Goal: Information Seeking & Learning: Learn about a topic

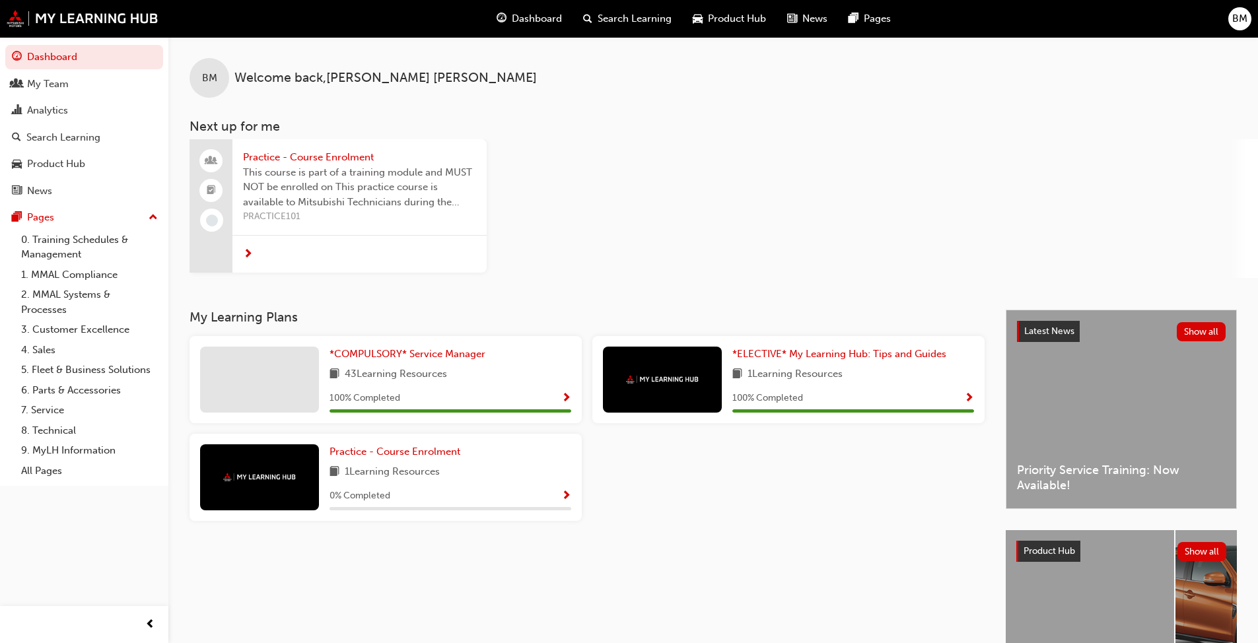
click at [673, 149] on div "Practice - Course Enrolment This course is part of a training module and MUST N…" at bounding box center [723, 208] width 1068 height 139
click at [408, 343] on div "*COMPULSORY* Service Manager 43 Learning Resources 100 % Completed" at bounding box center [385, 379] width 392 height 87
click at [409, 352] on span "*COMPULSORY* Service Manager" at bounding box center [407, 354] width 156 height 12
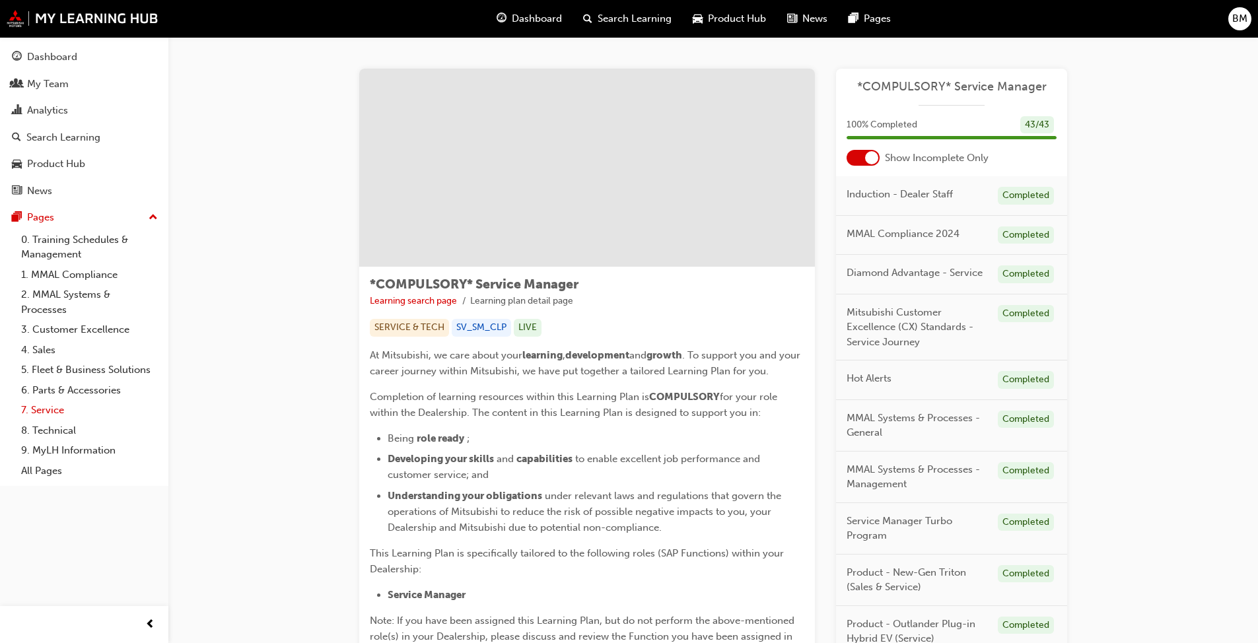
click at [55, 414] on link "7. Service" at bounding box center [89, 410] width 147 height 20
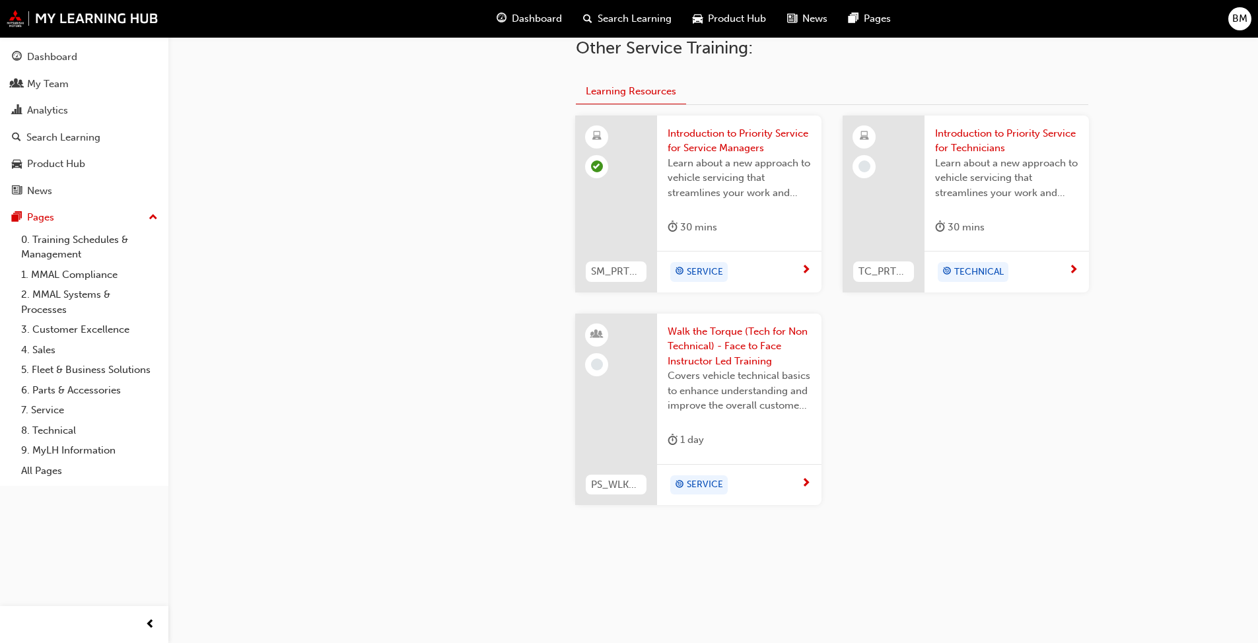
scroll to position [537, 0]
click at [47, 352] on link "4. Sales" at bounding box center [89, 350] width 147 height 20
